Goal: Find specific page/section

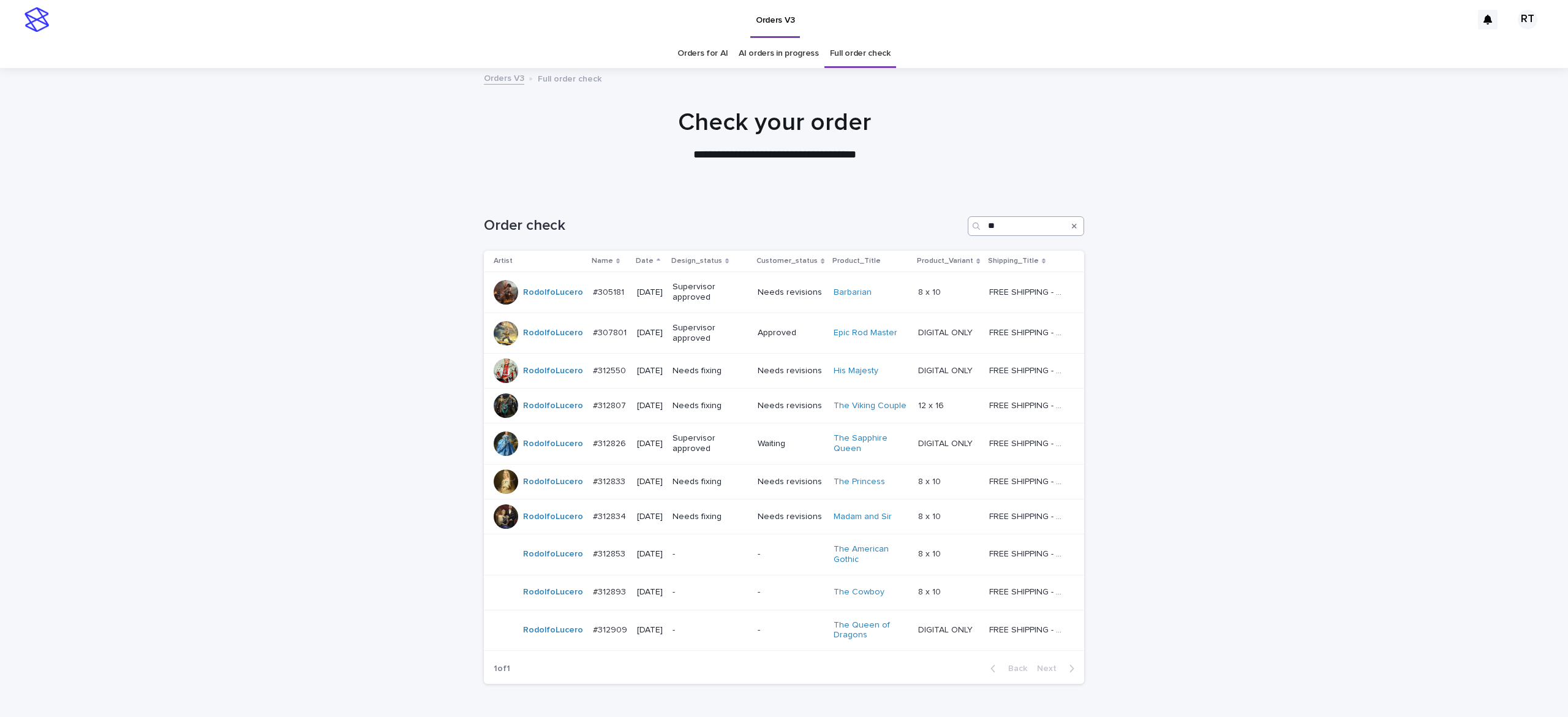
type input "*"
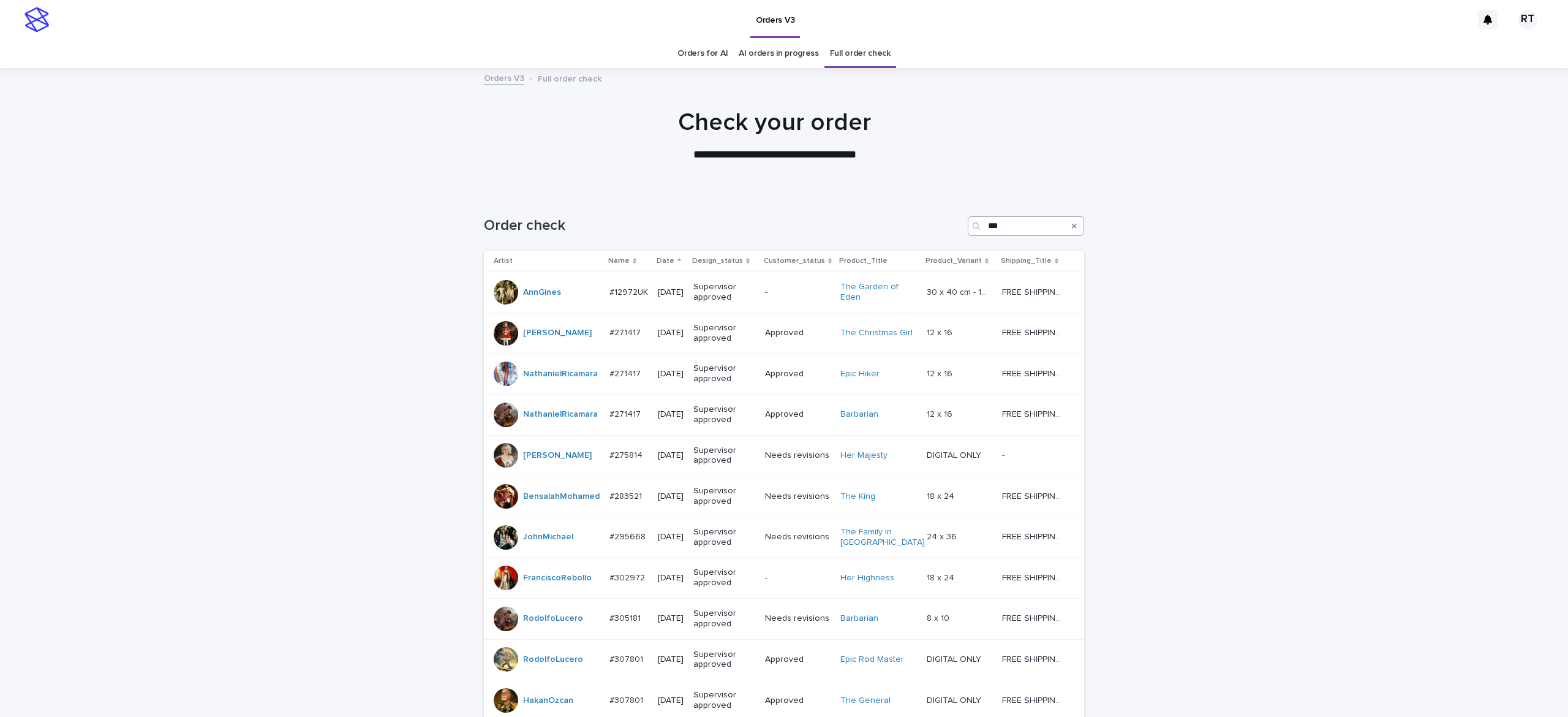
type input "****"
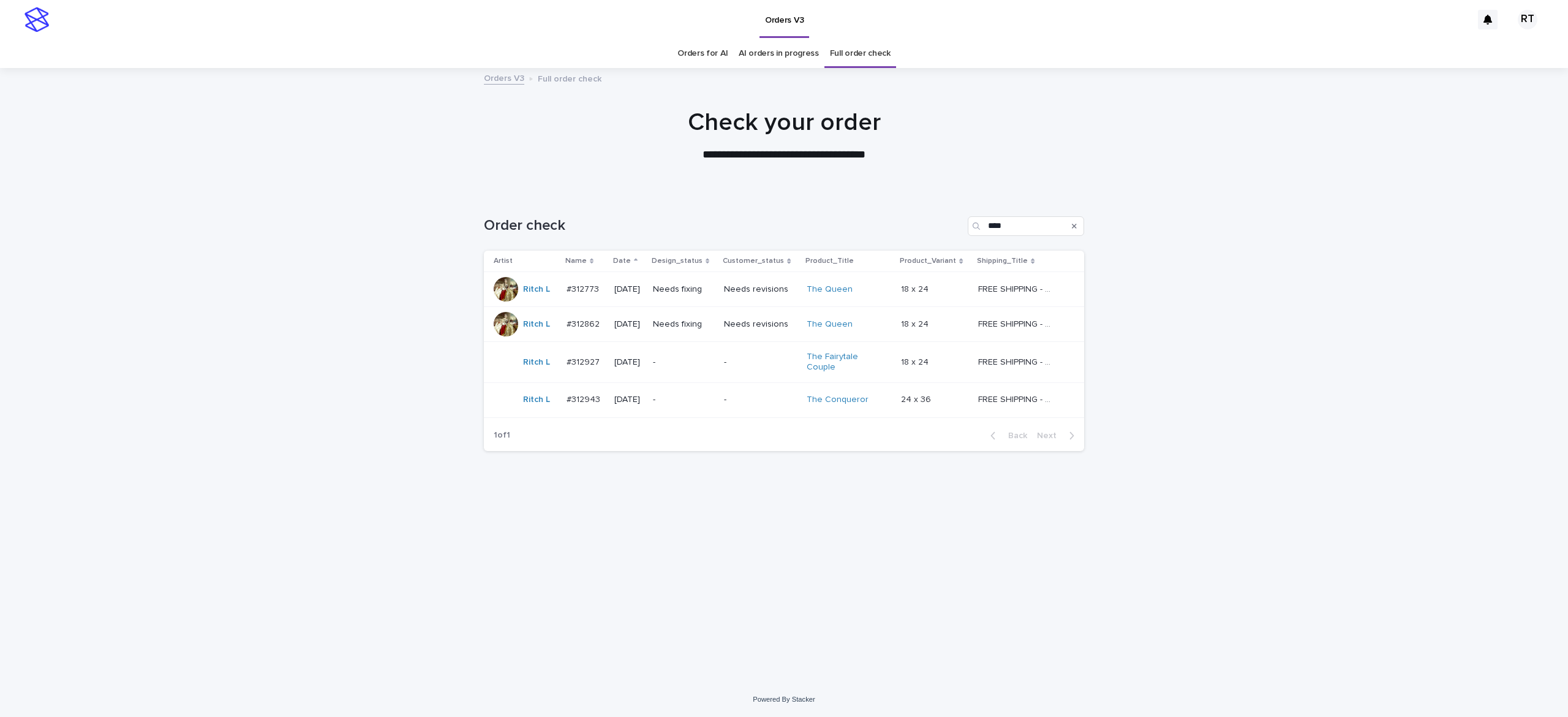
click at [707, 354] on div "-" at bounding box center [684, 362] width 61 height 20
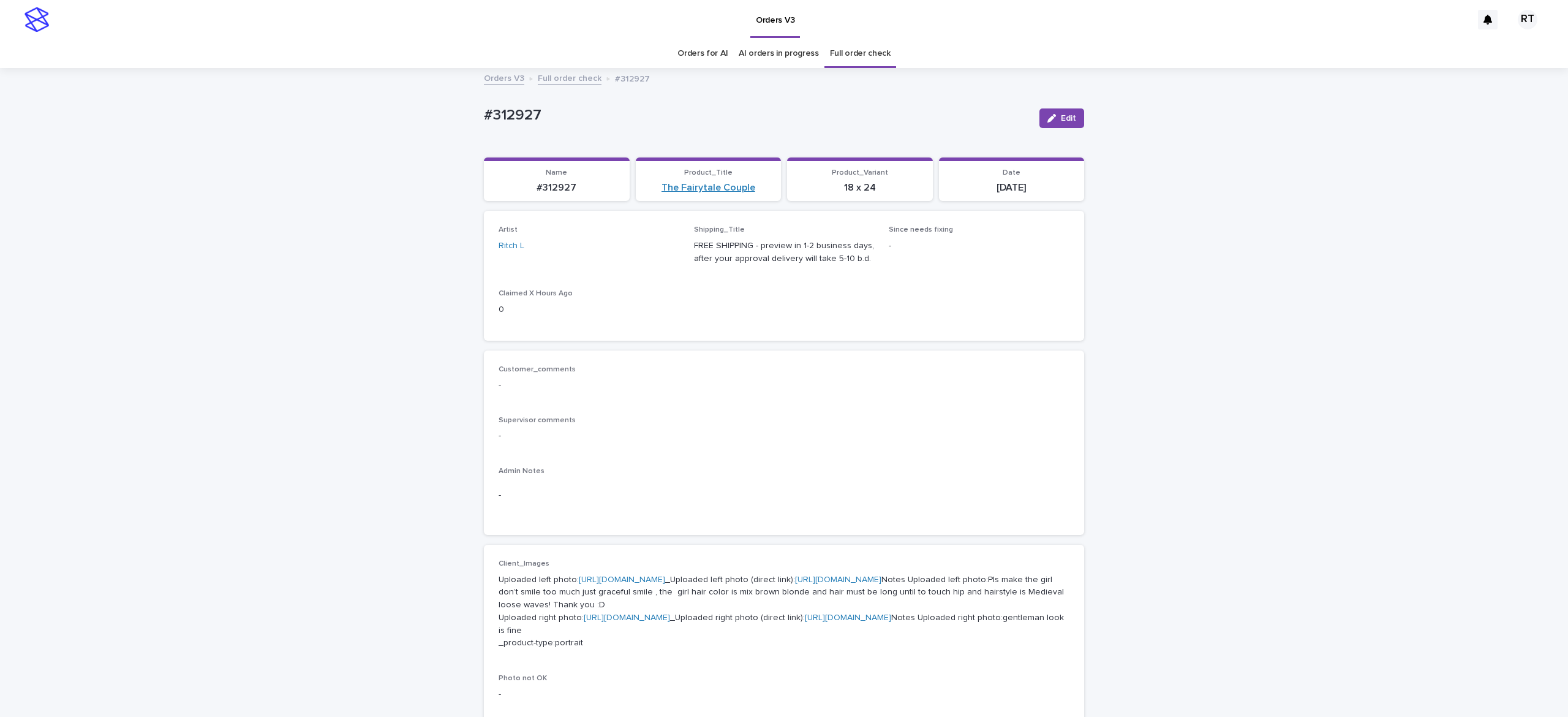
click at [699, 184] on link "The Fairytale Couple" at bounding box center [708, 188] width 94 height 12
